Goal: Task Accomplishment & Management: Complete application form

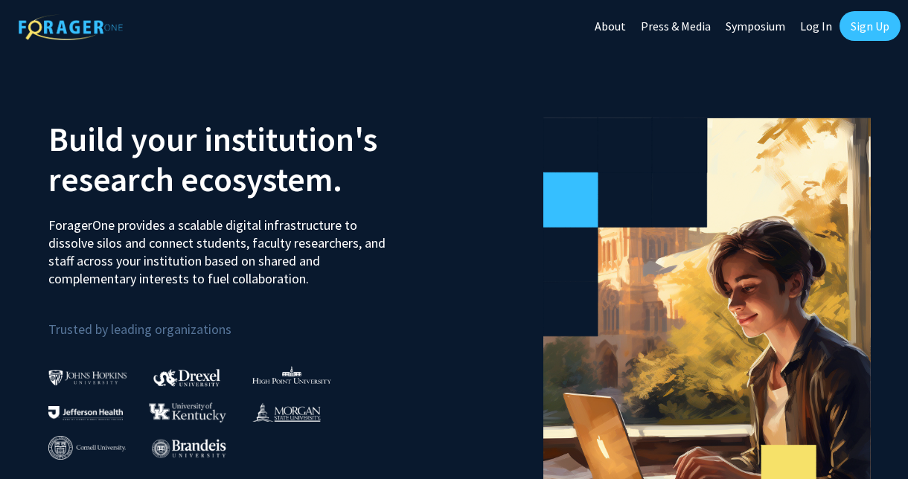
click at [802, 24] on link "Log In" at bounding box center [816, 26] width 47 height 52
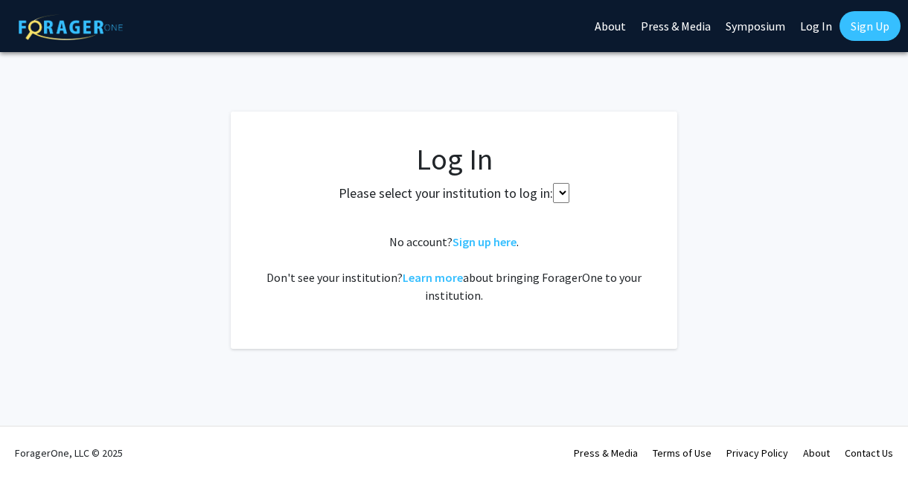
select select
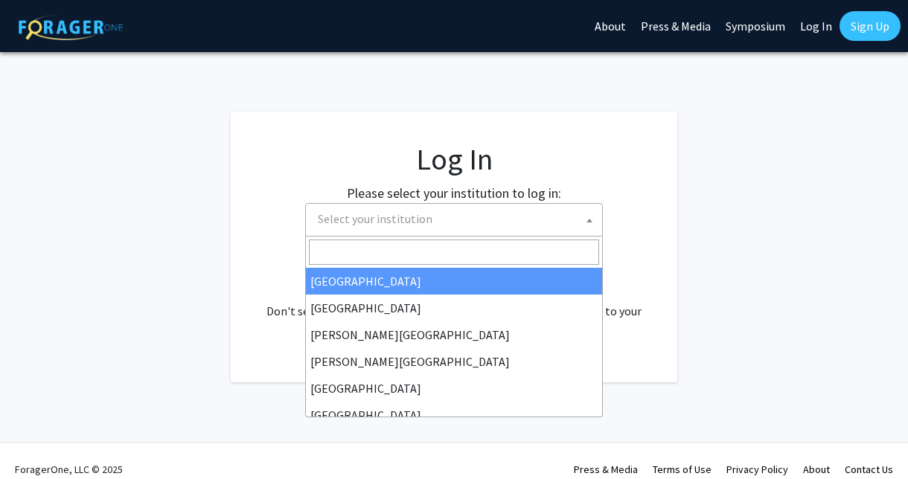
click at [424, 208] on span "Select your institution" at bounding box center [457, 219] width 290 height 31
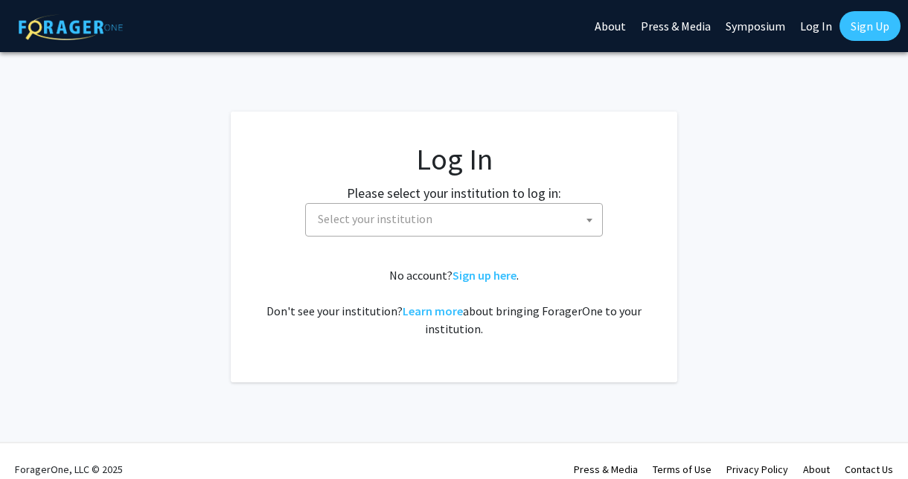
click at [627, 249] on fg-card-body "Log In Please select your institution to log in: Baylor University Brandeis Uni…" at bounding box center [453, 246] width 387 height 211
click at [502, 275] on link "Sign up here" at bounding box center [485, 275] width 64 height 15
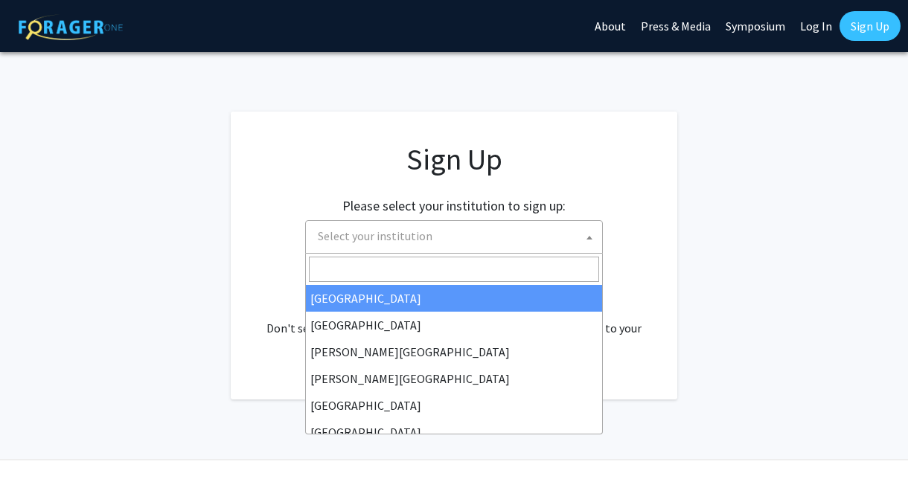
click at [463, 226] on span "Select your institution" at bounding box center [457, 236] width 290 height 31
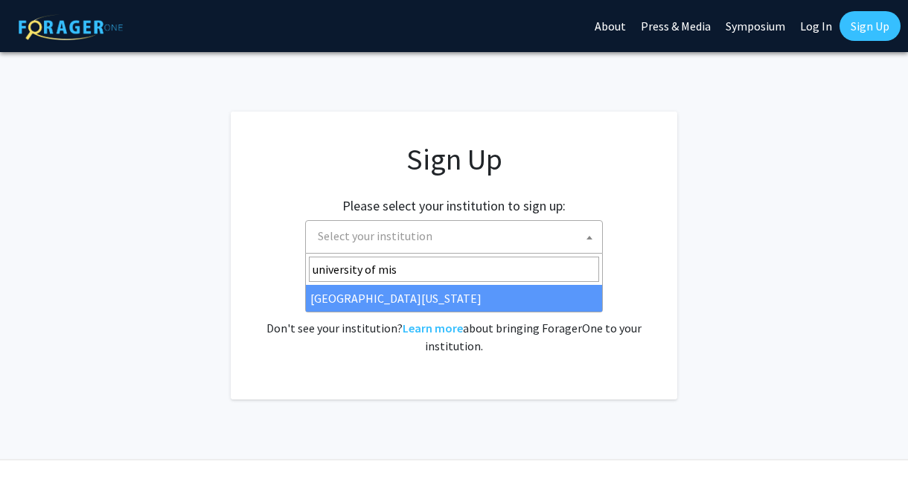
type input "university of mis"
select select "33"
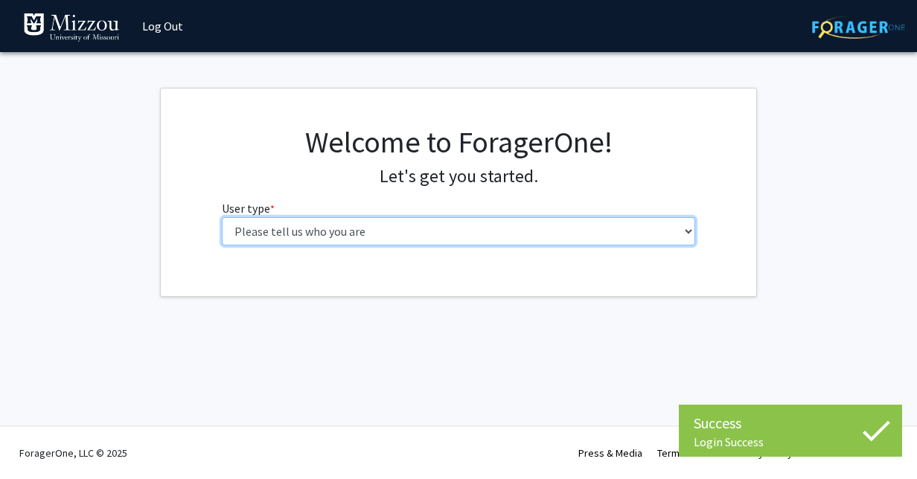
click at [383, 237] on select "Please tell us who you are Undergraduate Student Master's Student Doctoral Cand…" at bounding box center [459, 231] width 474 height 28
select select "1: undergrad"
click at [222, 217] on select "Please tell us who you are Undergraduate Student Master's Student Doctoral Cand…" at bounding box center [459, 231] width 474 height 28
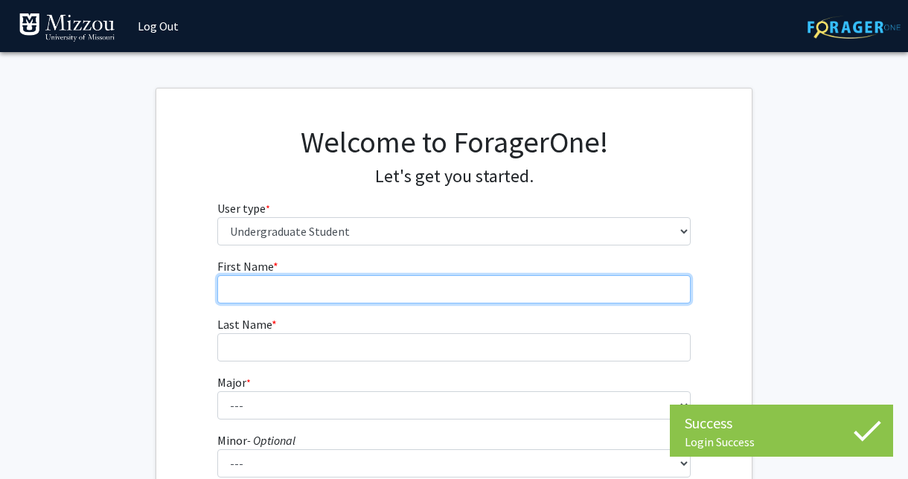
click at [387, 299] on input "First Name * required" at bounding box center [454, 289] width 474 height 28
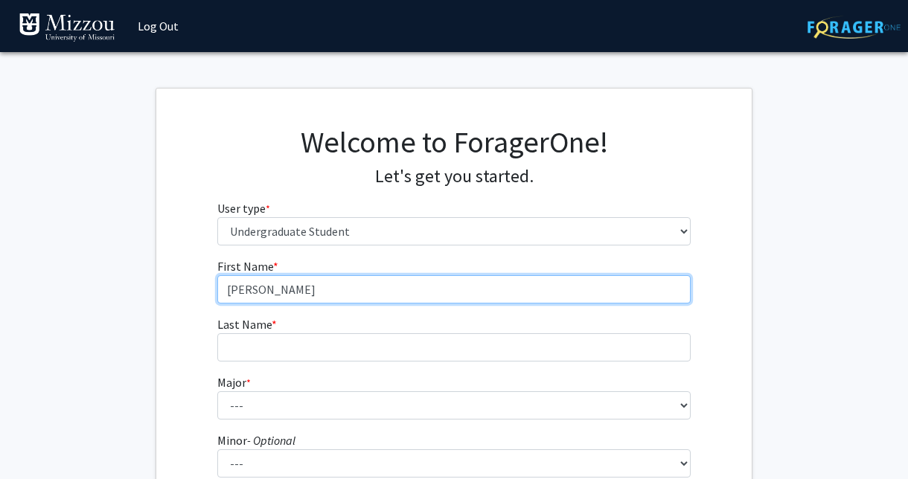
type input "[PERSON_NAME]"
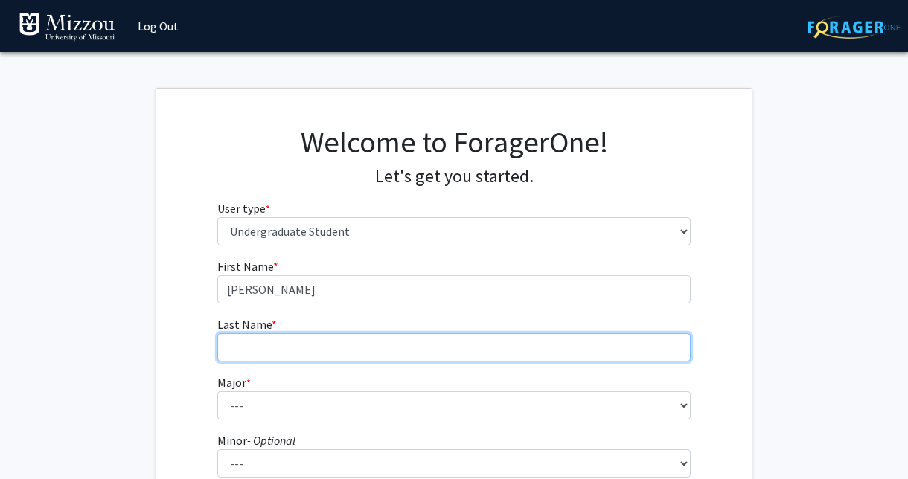
click at [229, 348] on input "Last Name * required" at bounding box center [454, 347] width 474 height 28
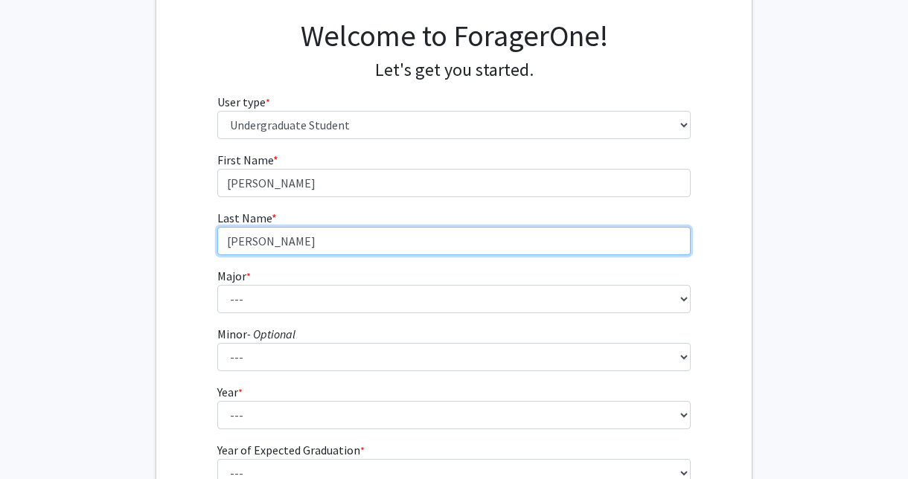
scroll to position [112, 0]
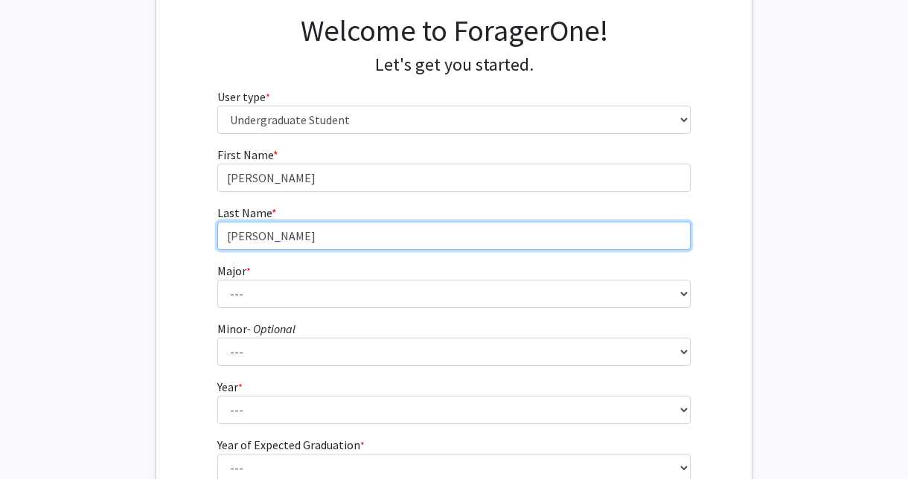
type input "[PERSON_NAME]"
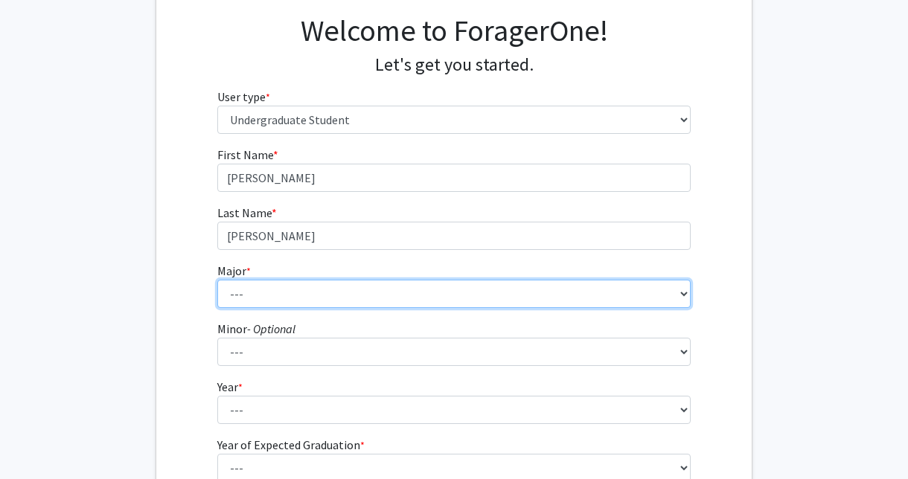
click at [254, 302] on select "--- Agribusiness Management Agricultural Education Agricultural Education: Comm…" at bounding box center [454, 294] width 474 height 28
select select "111: 2603"
click at [217, 280] on select "--- Agribusiness Management Agricultural Education Agricultural Education: Comm…" at bounding box center [454, 294] width 474 height 28
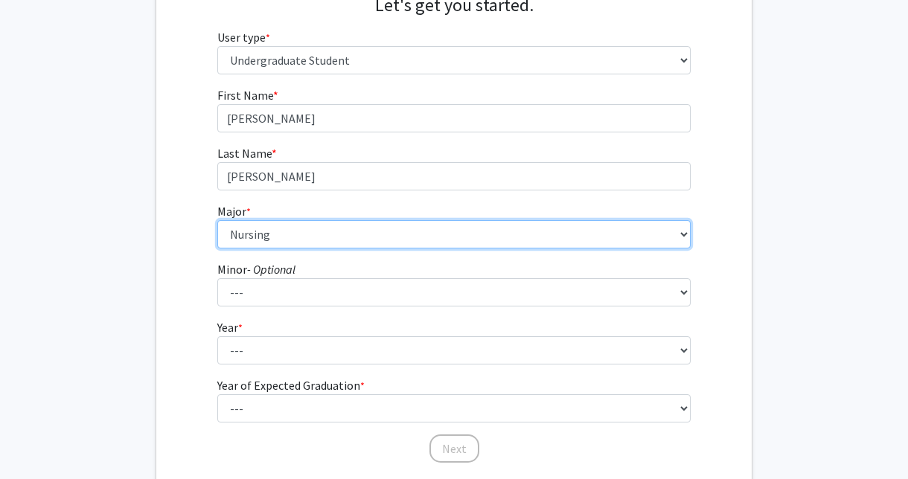
scroll to position [210, 0]
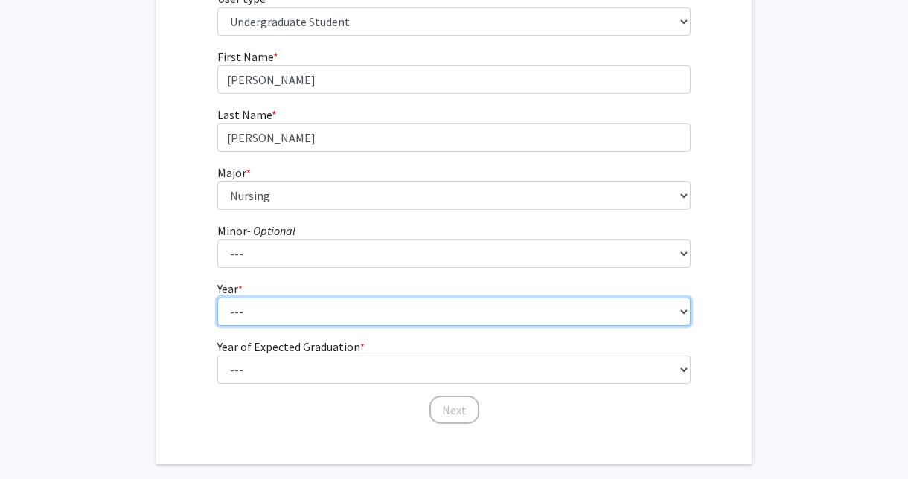
click at [262, 314] on select "--- First-year Sophomore Junior Senior Postbaccalaureate Certificate" at bounding box center [454, 312] width 474 height 28
select select "2: sophomore"
click at [217, 298] on select "--- First-year Sophomore Junior Senior Postbaccalaureate Certificate" at bounding box center [454, 312] width 474 height 28
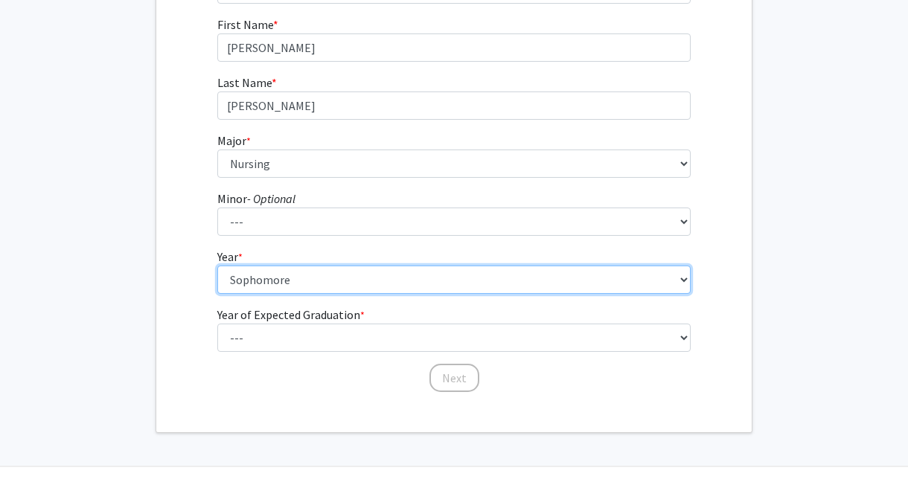
scroll to position [243, 0]
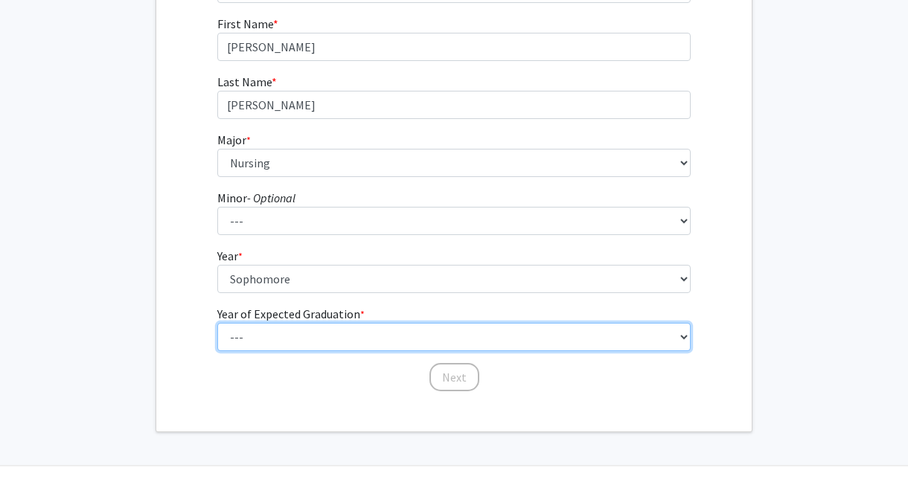
click at [269, 339] on select "--- 2025 2026 2027 2028 2029 2030 2031 2032 2033 2034" at bounding box center [454, 337] width 474 height 28
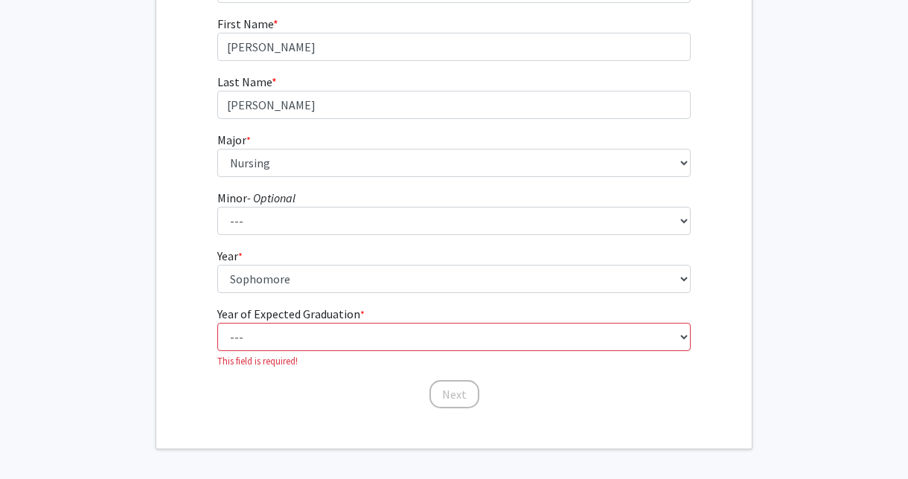
click at [184, 324] on div "First Name * required [PERSON_NAME] Last Name * required [PERSON_NAME] Major * …" at bounding box center [453, 212] width 595 height 395
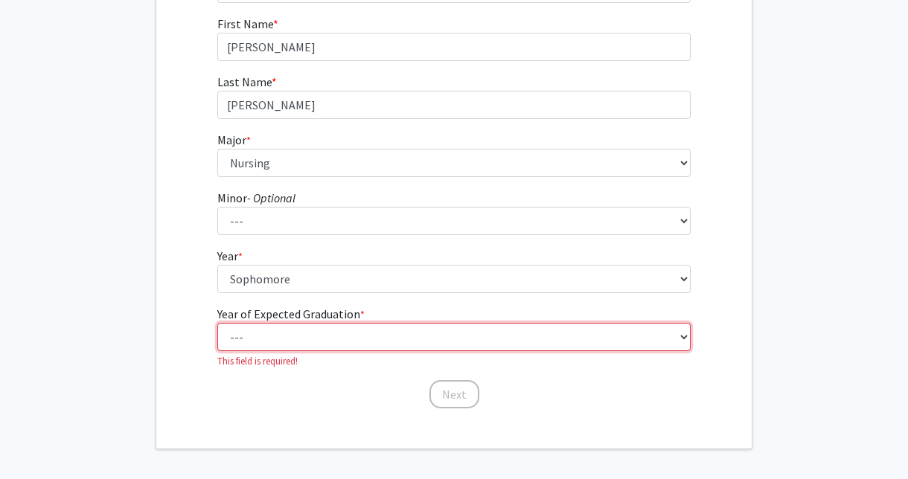
click at [232, 339] on select "--- 2025 2026 2027 2028 2029 2030 2031 2032 2033 2034" at bounding box center [454, 337] width 474 height 28
select select "5: 2029"
click at [217, 323] on select "--- 2025 2026 2027 2028 2029 2030 2031 2032 2033 2034" at bounding box center [454, 337] width 474 height 28
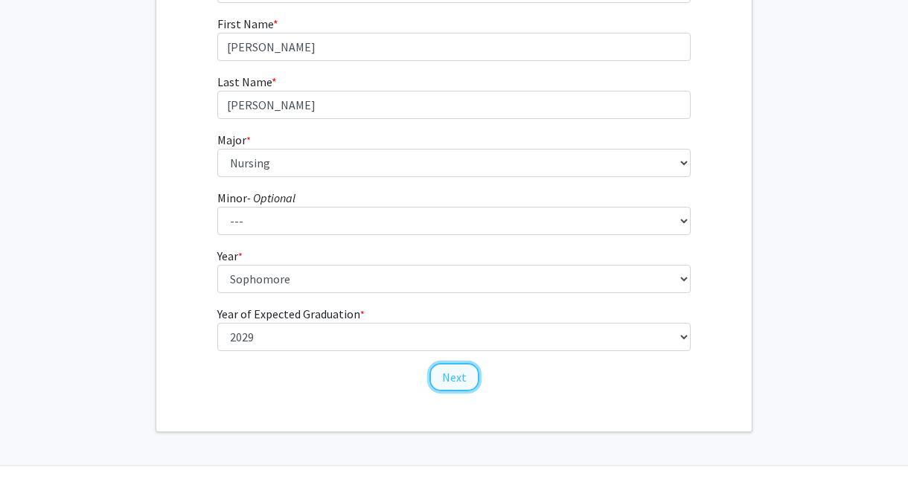
click at [448, 373] on button "Next" at bounding box center [454, 377] width 50 height 28
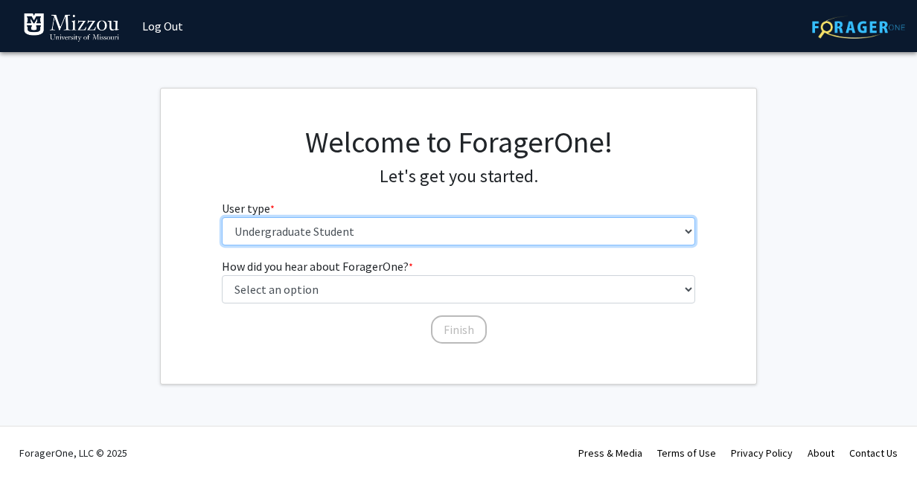
click at [291, 234] on select "Please tell us who you are Undergraduate Student Master's Student Doctoral Cand…" at bounding box center [459, 231] width 474 height 28
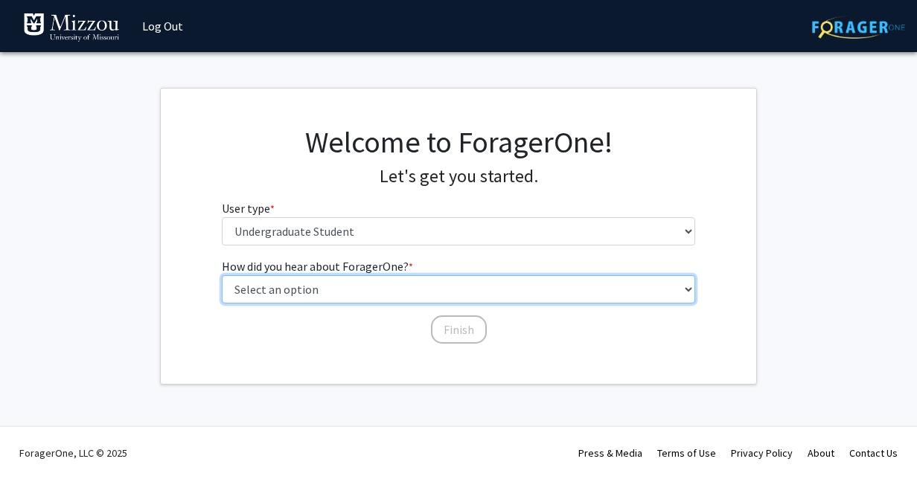
click at [289, 283] on select "Select an option Peer/student recommendation Faculty/staff recommendation Unive…" at bounding box center [459, 289] width 474 height 28
select select "3: university_website"
click at [222, 275] on select "Select an option Peer/student recommendation Faculty/staff recommendation Unive…" at bounding box center [459, 289] width 474 height 28
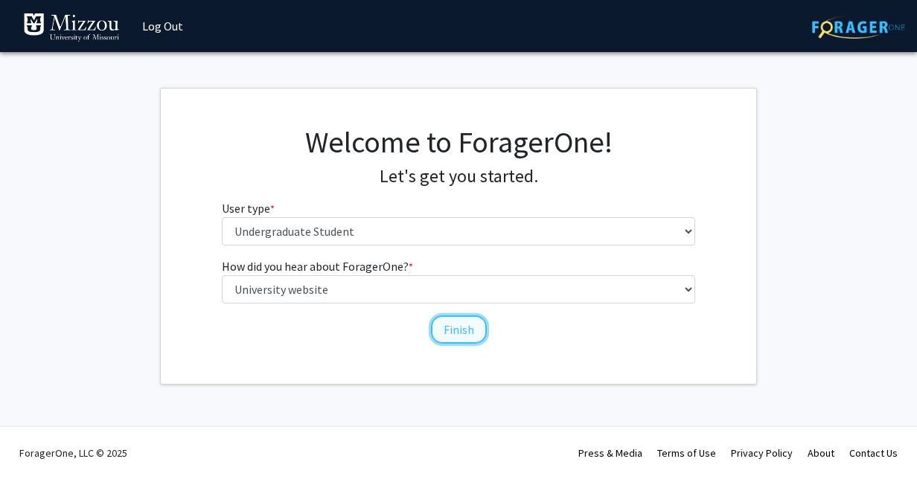
click at [445, 322] on button "Finish" at bounding box center [459, 330] width 56 height 28
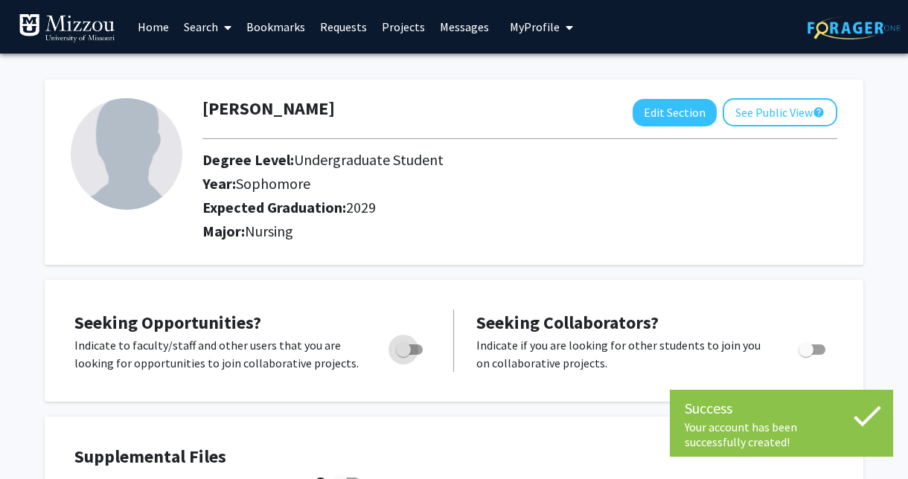
click at [409, 351] on span "Toggle" at bounding box center [403, 349] width 15 height 15
click at [403, 355] on input "Are you actively seeking opportunities?" at bounding box center [403, 355] width 1 height 1
checkbox input "true"
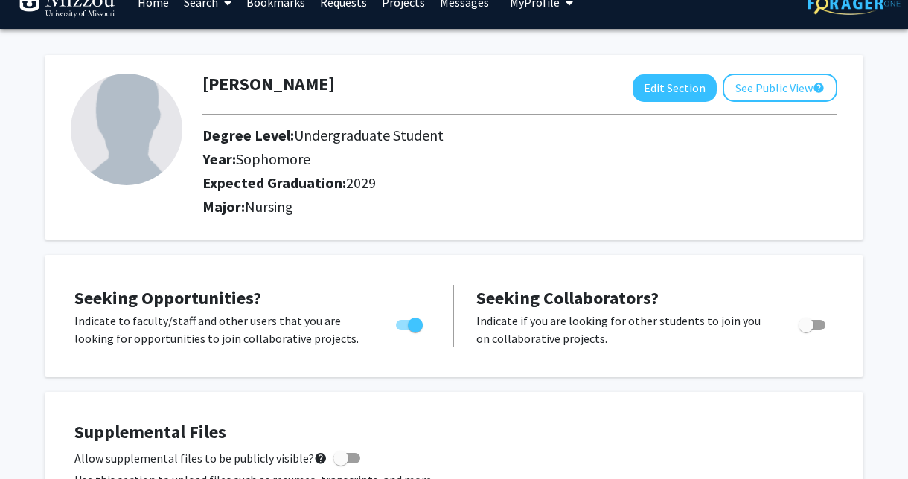
scroll to position [32, 0]
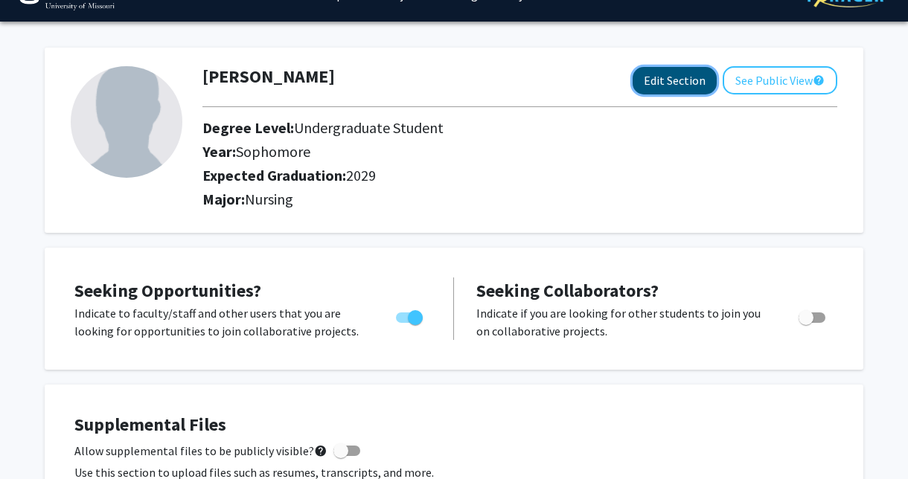
click at [659, 83] on button "Edit Section" at bounding box center [675, 81] width 84 height 28
select select "sophomore"
select select "2029"
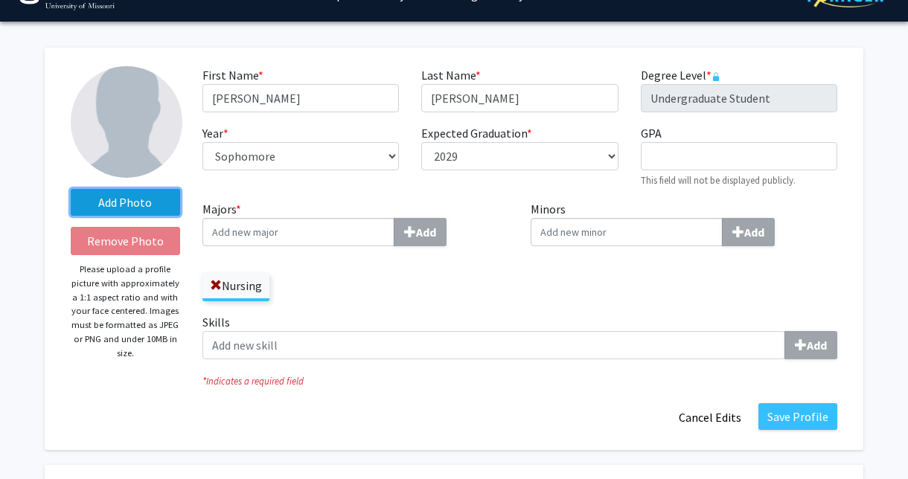
click at [110, 195] on label "Add Photo" at bounding box center [125, 202] width 109 height 27
click at [0, 0] on input "Add Photo" at bounding box center [0, 0] width 0 height 0
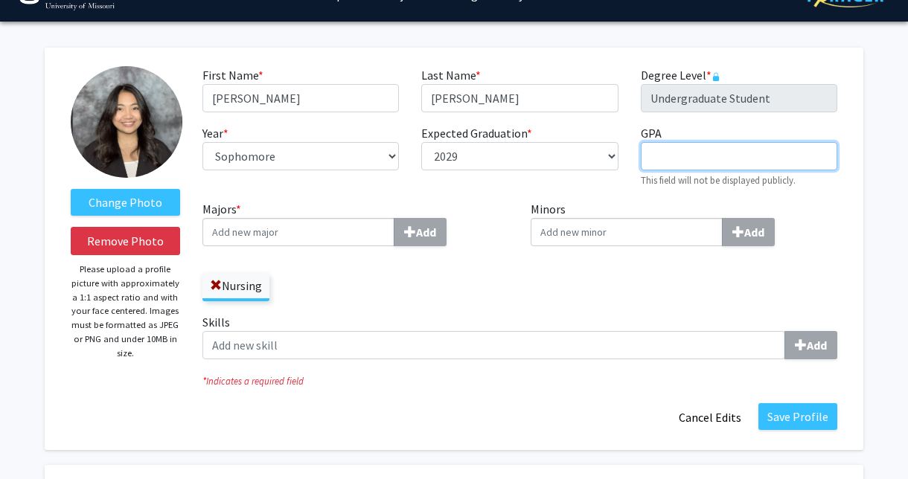
click at [691, 169] on input "GPA required" at bounding box center [739, 156] width 196 height 28
type input "3.4"
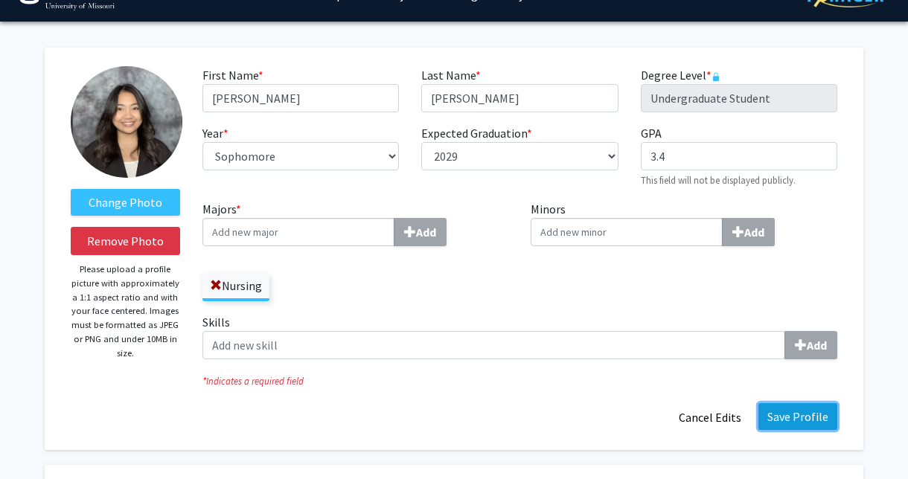
click at [792, 413] on button "Save Profile" at bounding box center [797, 416] width 79 height 27
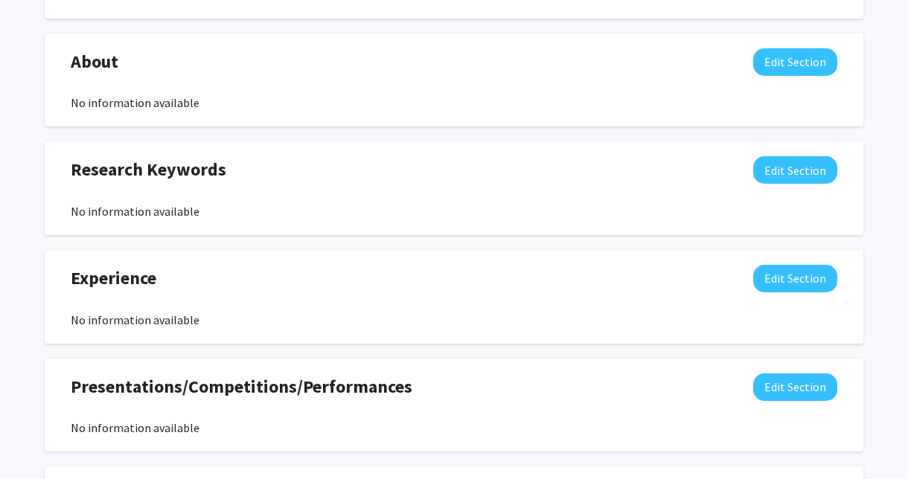
scroll to position [661, 0]
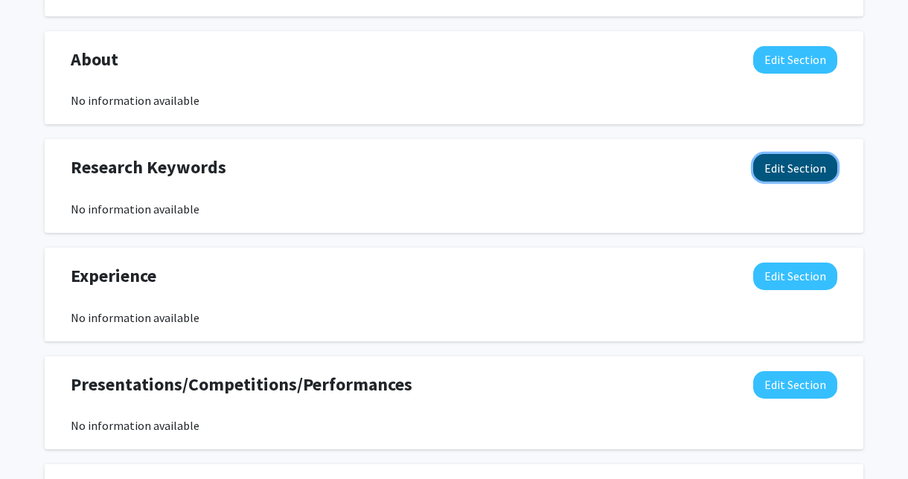
click at [767, 170] on button "Edit Section" at bounding box center [795, 168] width 84 height 28
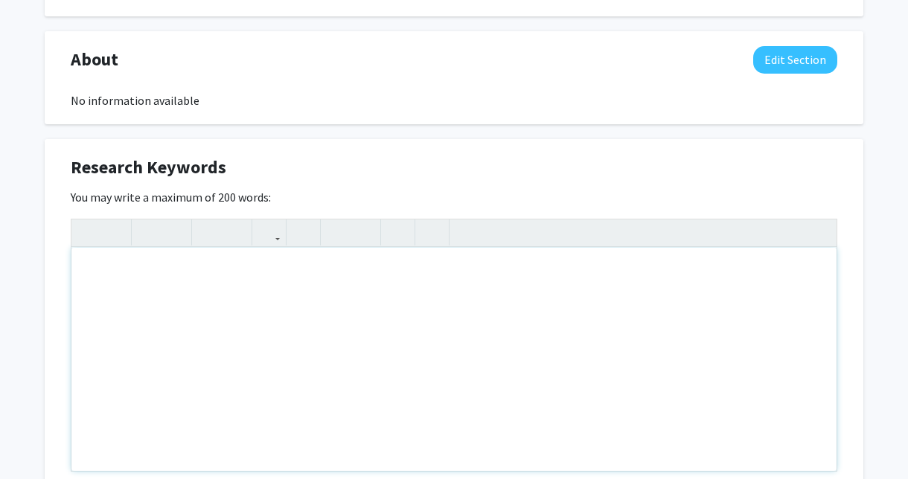
click at [149, 299] on div "Note to users with screen readers: Please deactivate our accessibility plugin f…" at bounding box center [453, 359] width 765 height 223
click at [787, 173] on div "Research Keywords Edit Section" at bounding box center [454, 171] width 789 height 34
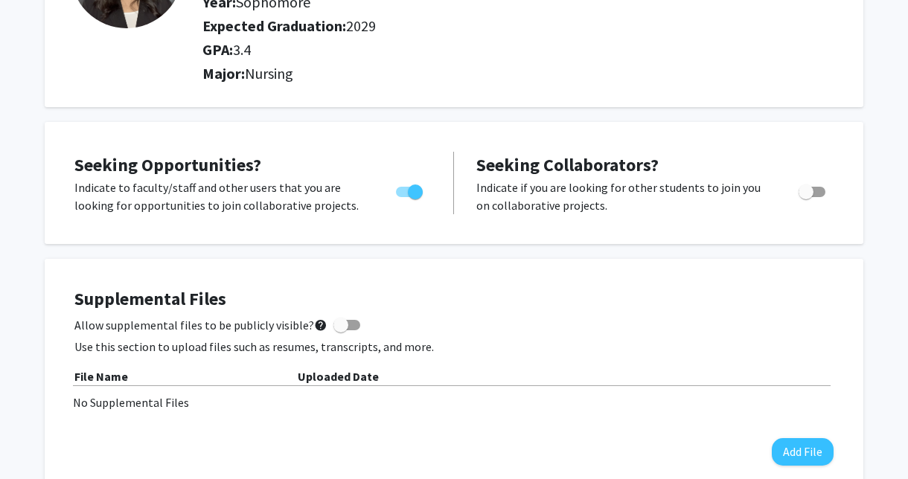
scroll to position [0, 0]
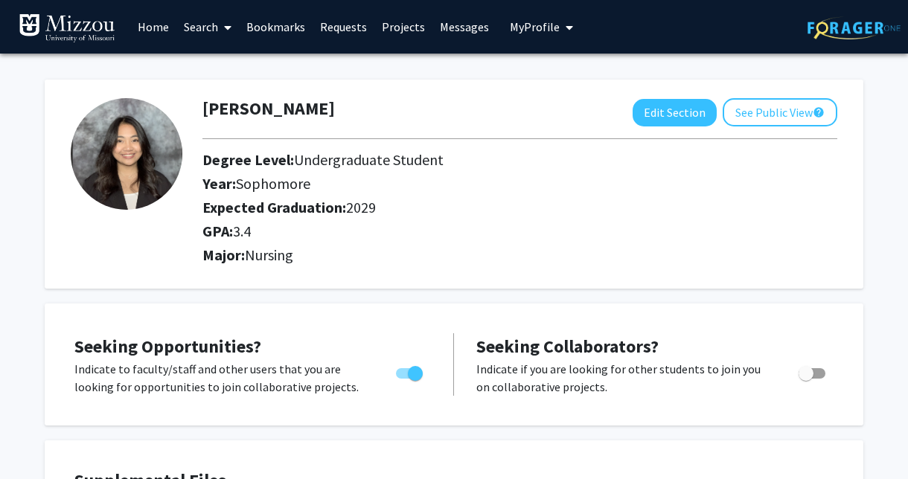
click at [159, 28] on link "Home" at bounding box center [153, 27] width 46 height 52
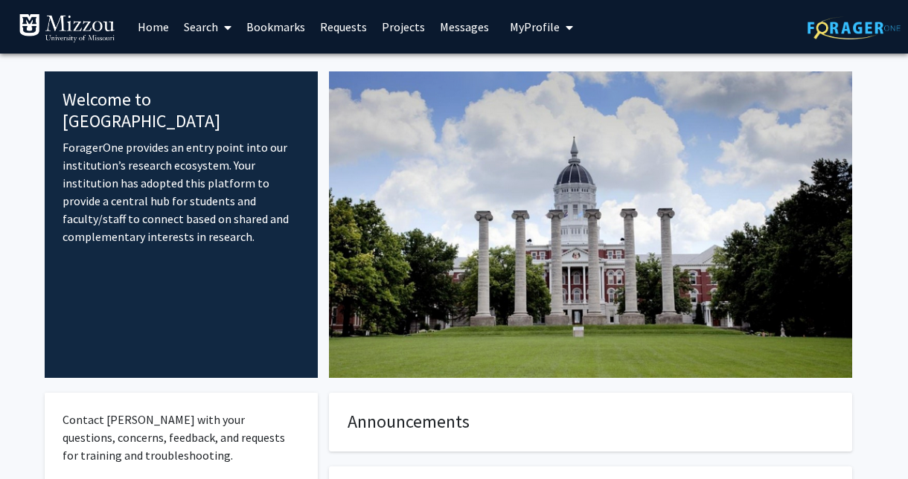
click at [387, 31] on link "Projects" at bounding box center [403, 27] width 58 height 52
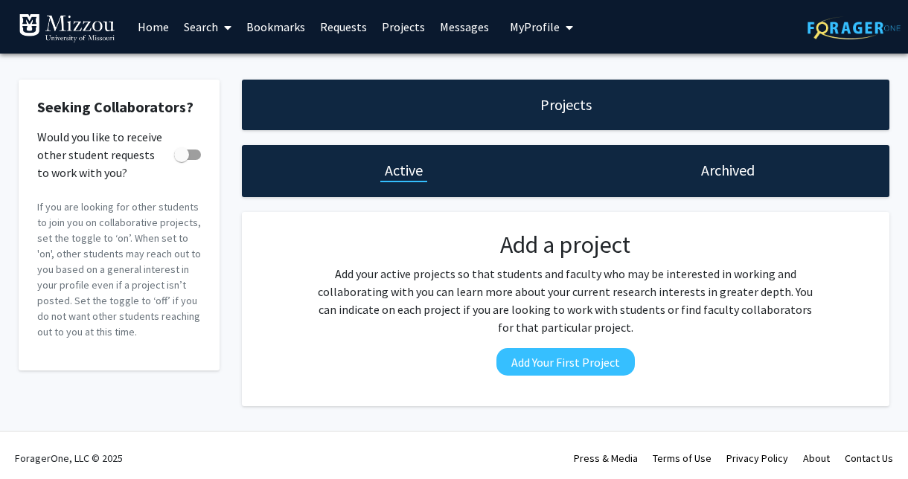
click at [138, 15] on link "Home" at bounding box center [153, 27] width 46 height 52
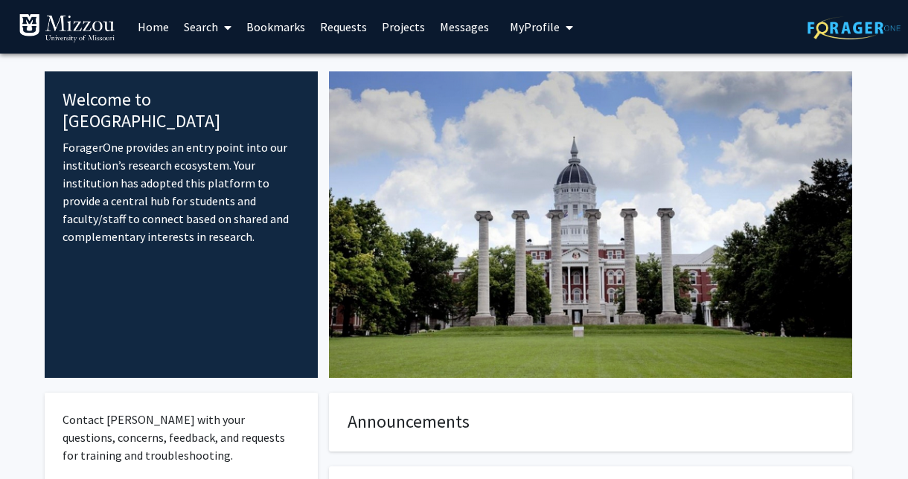
click at [387, 34] on link "Projects" at bounding box center [403, 27] width 58 height 52
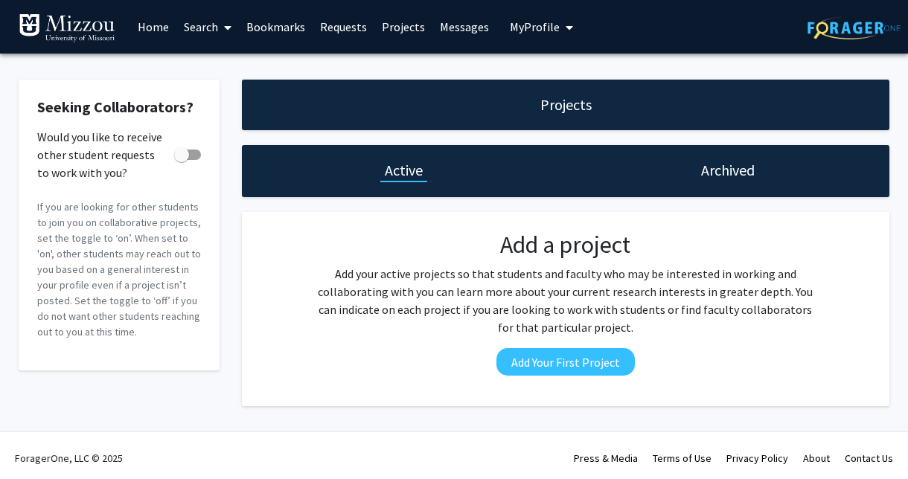
click at [675, 161] on div "Archived" at bounding box center [728, 171] width 324 height 52
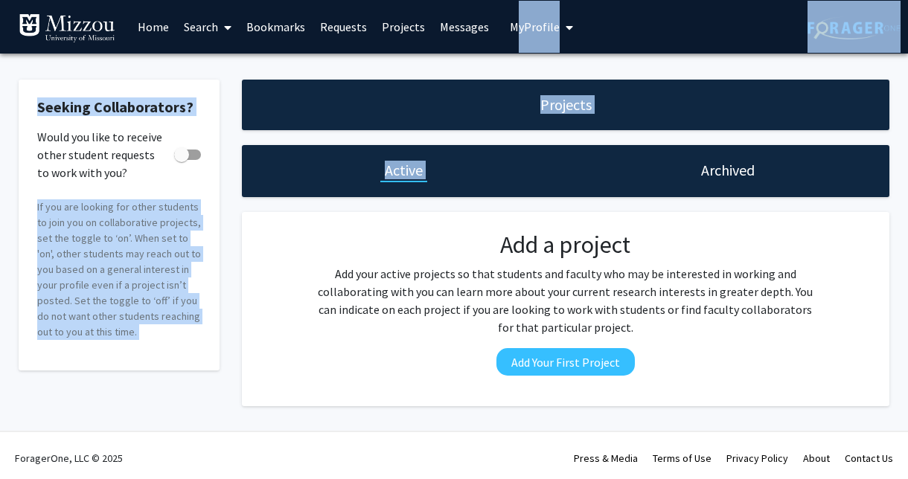
drag, startPoint x: 683, startPoint y: 179, endPoint x: 506, endPoint y: -77, distance: 311.3
click at [506, 0] on html "Skip navigation Home Search Bookmarks Requests Projects Messages My Profile [PE…" at bounding box center [454, 239] width 908 height 479
